Goal: Find specific page/section: Find specific page/section

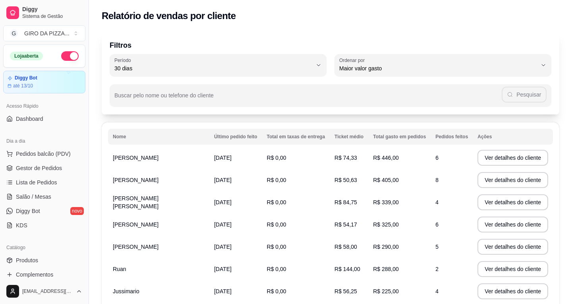
select select "30"
select select "HIGHEST_TOTAL_SPENT_WITH_ORDERS"
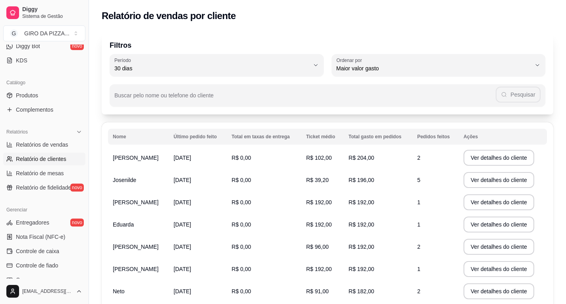
drag, startPoint x: 88, startPoint y: 165, endPoint x: 82, endPoint y: 164, distance: 6.4
click at [82, 164] on div "Diggy Sistema de Gestão G GIRO DA PIZZA ... Loja aberta Diggy Bot até 13/10 Ace…" at bounding box center [44, 152] width 89 height 304
click at [81, 164] on div "Diggy Sistema de Gestão G GIRO DA PIZZA ... Loja aberta Diggy Bot até 13/10 Ace…" at bounding box center [44, 152] width 89 height 304
drag, startPoint x: 90, startPoint y: 163, endPoint x: 84, endPoint y: 148, distance: 15.3
click at [83, 161] on div "Diggy Sistema de Gestão G GIRO DA PIZZA ... Loja aberta Diggy Bot até 13/10 Ace…" at bounding box center [44, 152] width 89 height 304
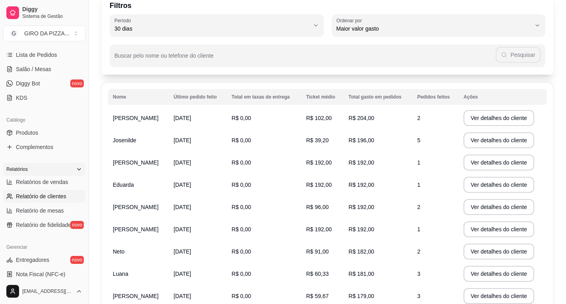
scroll to position [46, 0]
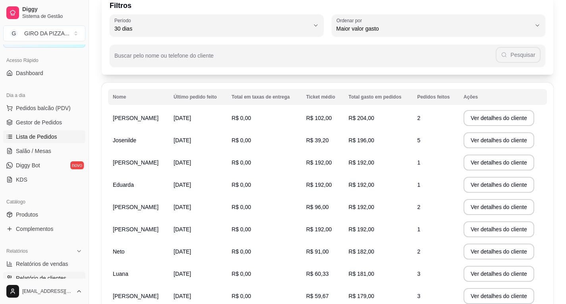
click at [54, 132] on link "Lista de Pedidos" at bounding box center [44, 136] width 82 height 13
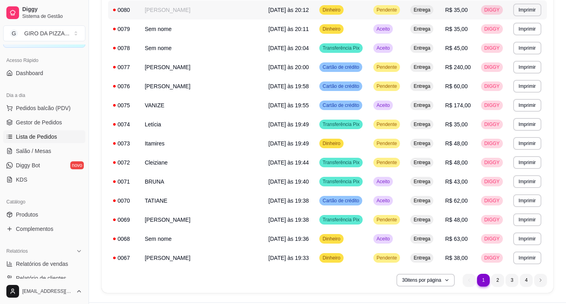
scroll to position [440, 0]
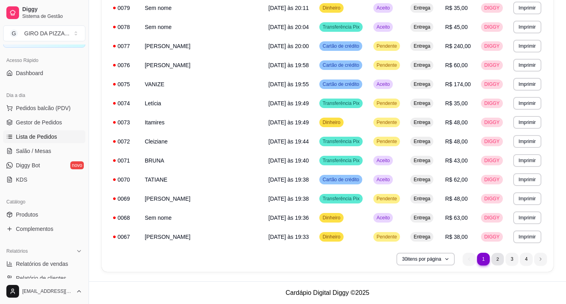
click at [499, 262] on li "2" at bounding box center [497, 258] width 12 height 12
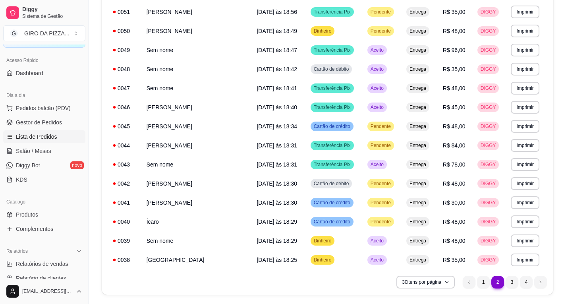
scroll to position [437, 0]
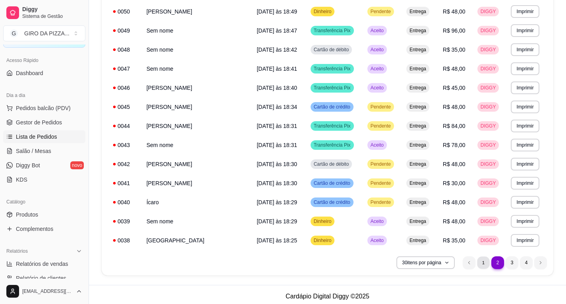
click at [483, 257] on li "1" at bounding box center [483, 262] width 12 height 12
